Goal: Navigation & Orientation: Understand site structure

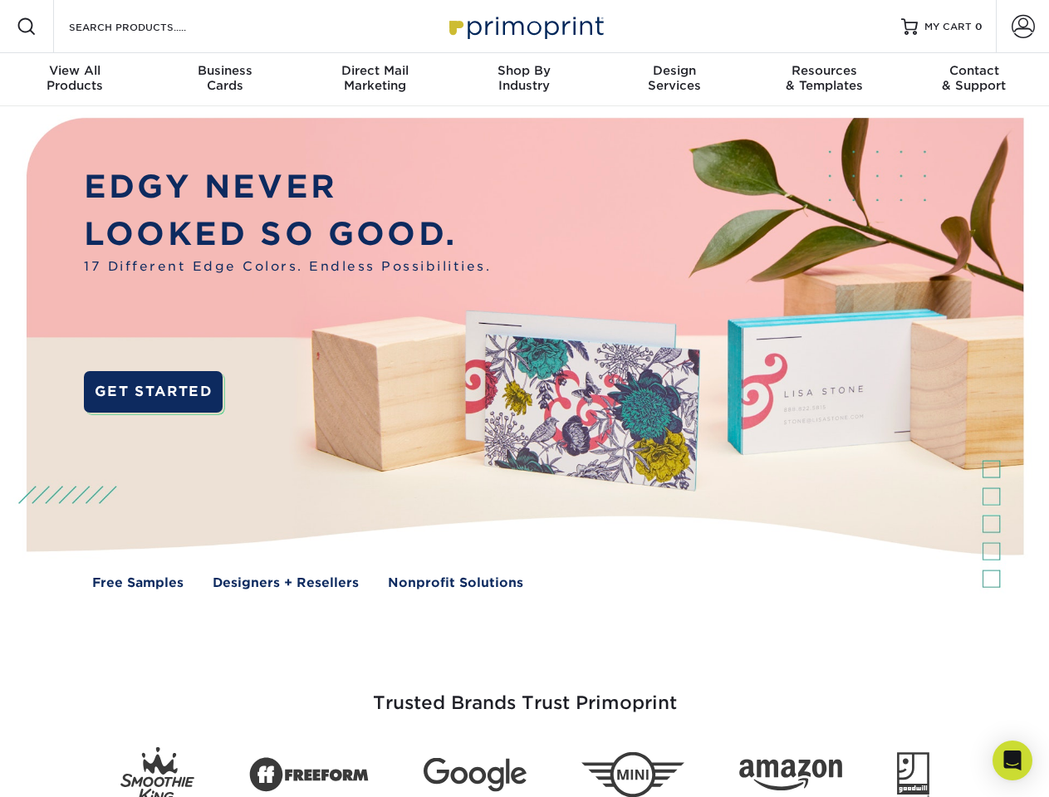
click at [524, 399] on img at bounding box center [524, 365] width 1038 height 519
click at [27, 27] on span at bounding box center [27, 27] width 20 height 20
click at [1022, 27] on span at bounding box center [1022, 26] width 23 height 23
click at [75, 80] on div "View All Products" at bounding box center [74, 78] width 149 height 30
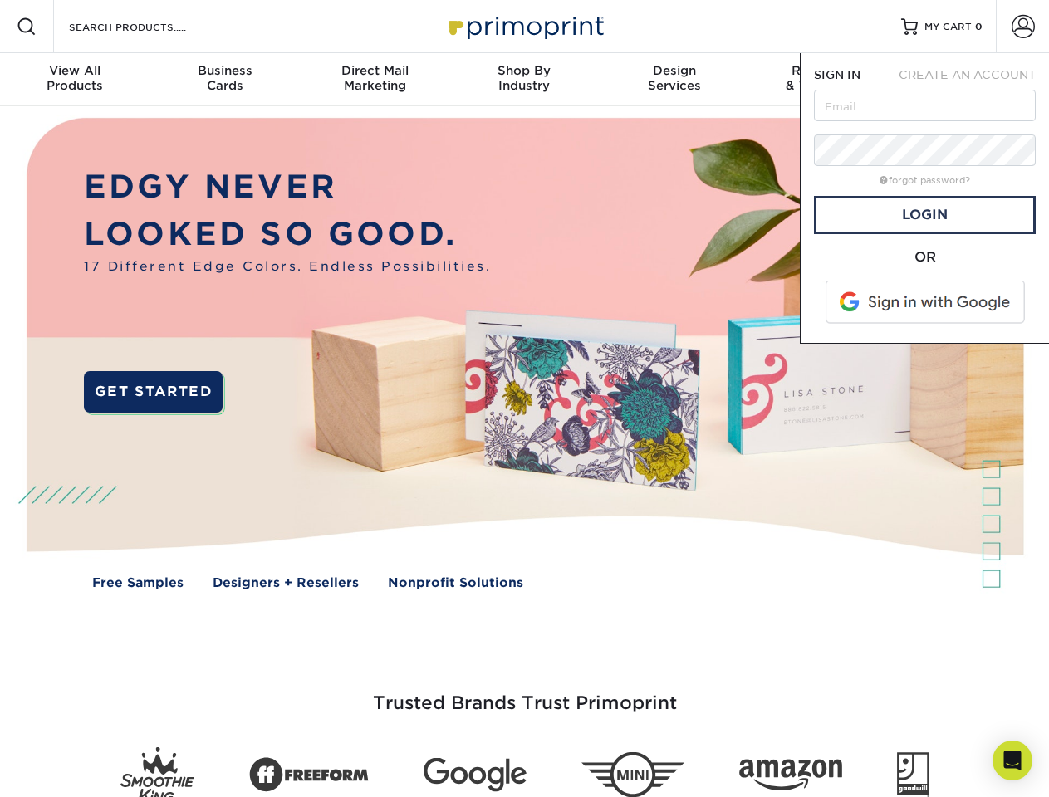
click at [224, 80] on div "Business Cards" at bounding box center [223, 78] width 149 height 30
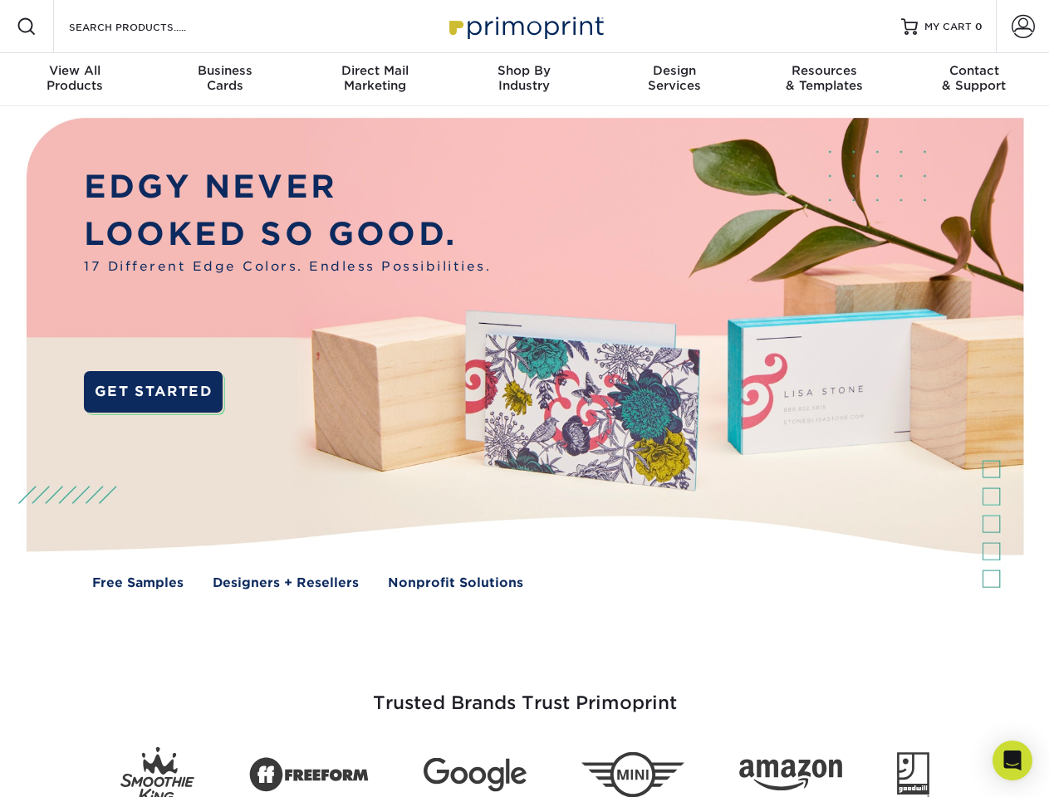
click at [374, 80] on div "Direct Mail Marketing" at bounding box center [374, 78] width 149 height 30
click at [524, 80] on div "Shop By Industry" at bounding box center [523, 78] width 149 height 30
click at [674, 80] on div "Design Services" at bounding box center [673, 78] width 149 height 30
click at [824, 80] on div "Resources & Templates" at bounding box center [823, 78] width 149 height 30
click at [974, 80] on div "Contact & Support" at bounding box center [973, 78] width 149 height 30
